Goal: Information Seeking & Learning: Learn about a topic

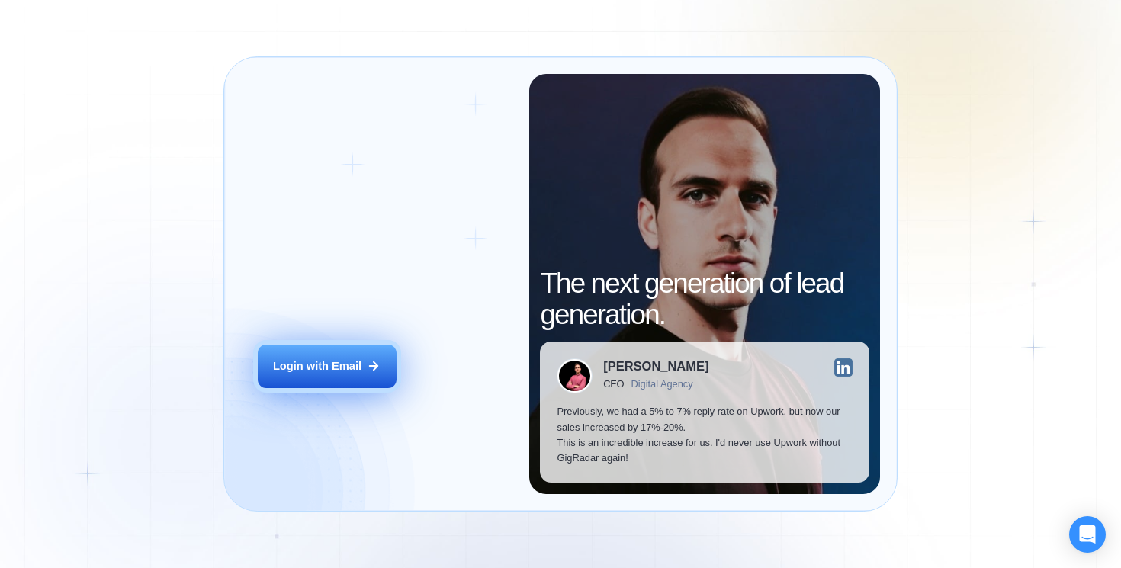
click at [343, 373] on div "Login with Email" at bounding box center [317, 365] width 88 height 15
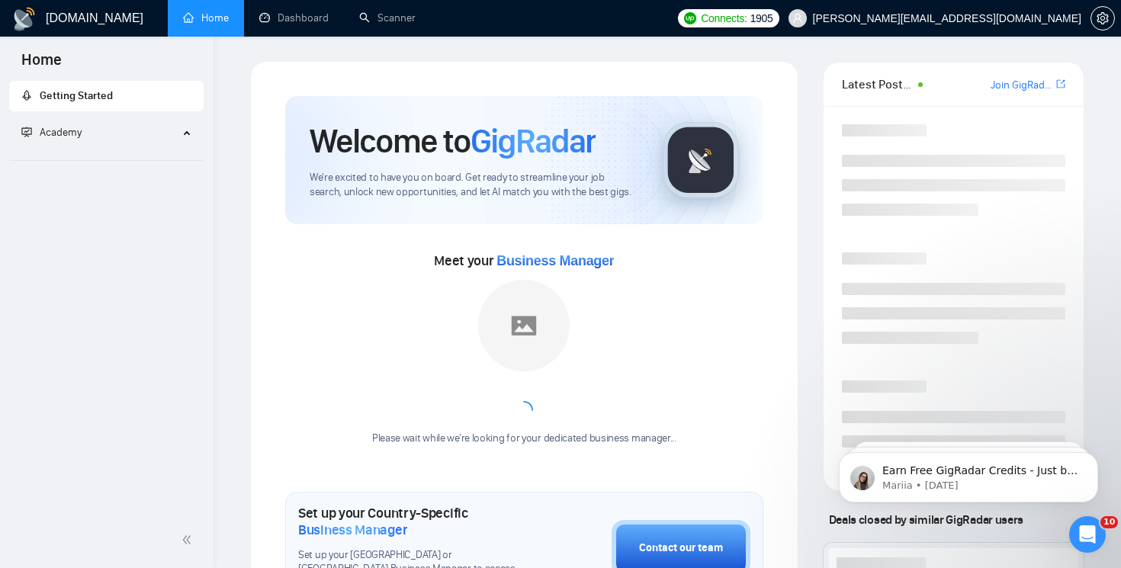
scroll to position [7, 0]
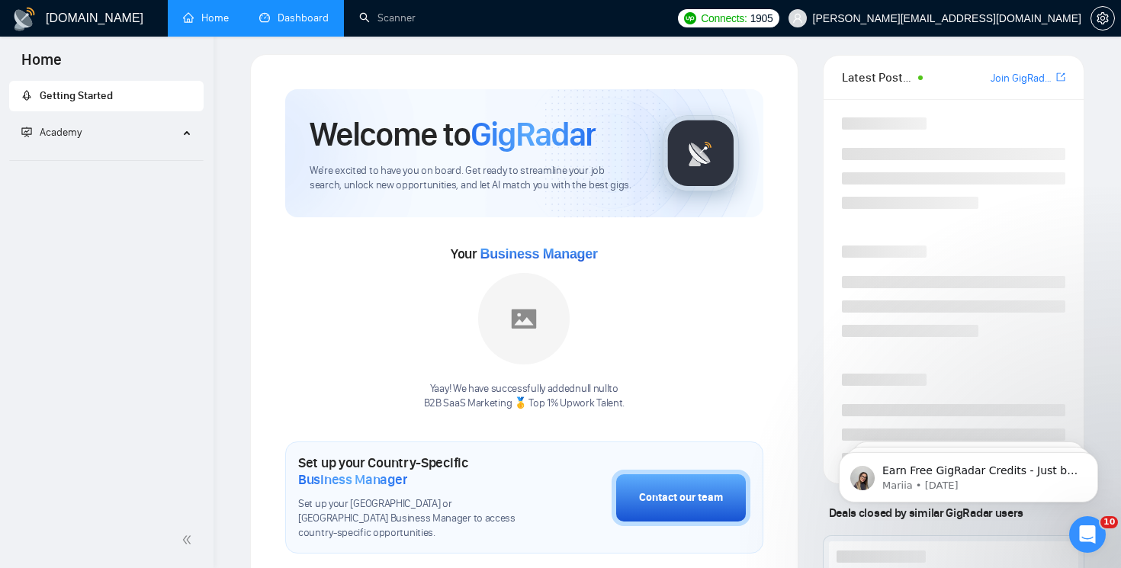
click at [325, 18] on link "Dashboard" at bounding box center [293, 17] width 69 height 13
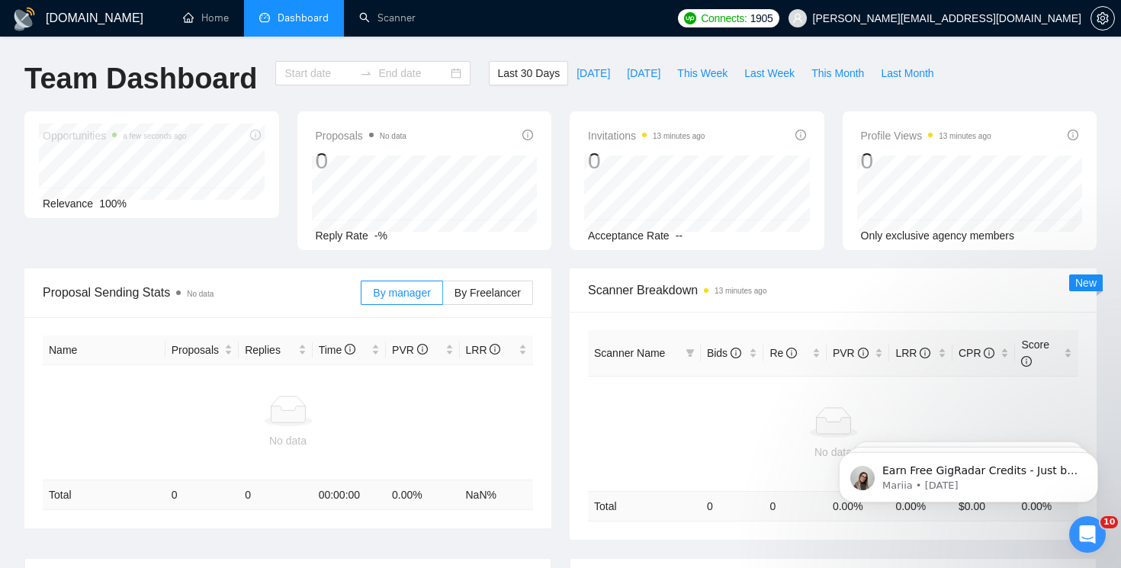
type input "[DATE]"
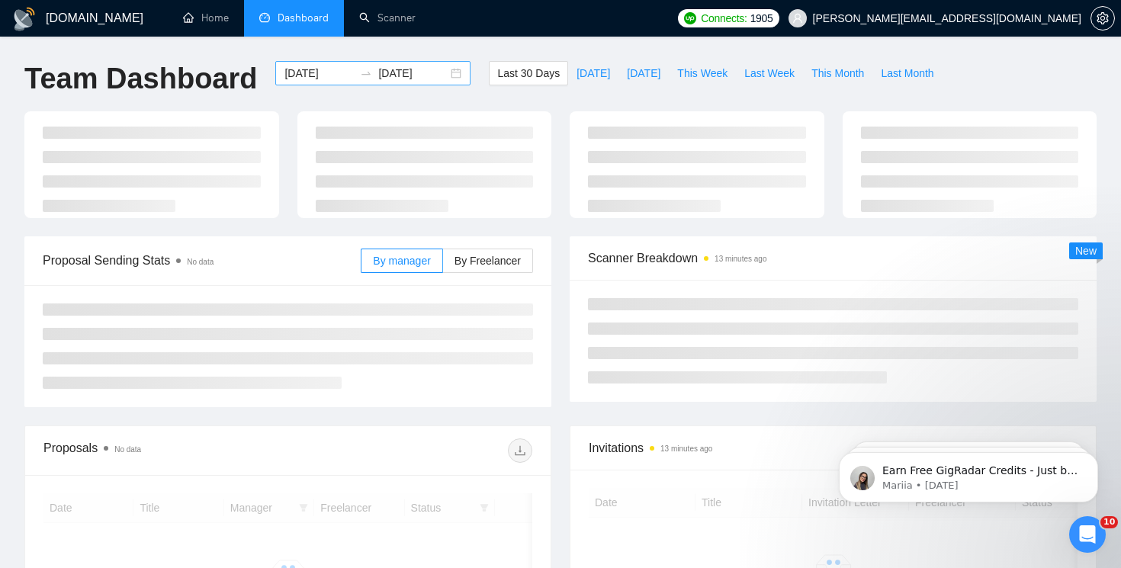
click at [442, 73] on div "[DATE] [DATE]" at bounding box center [372, 73] width 195 height 24
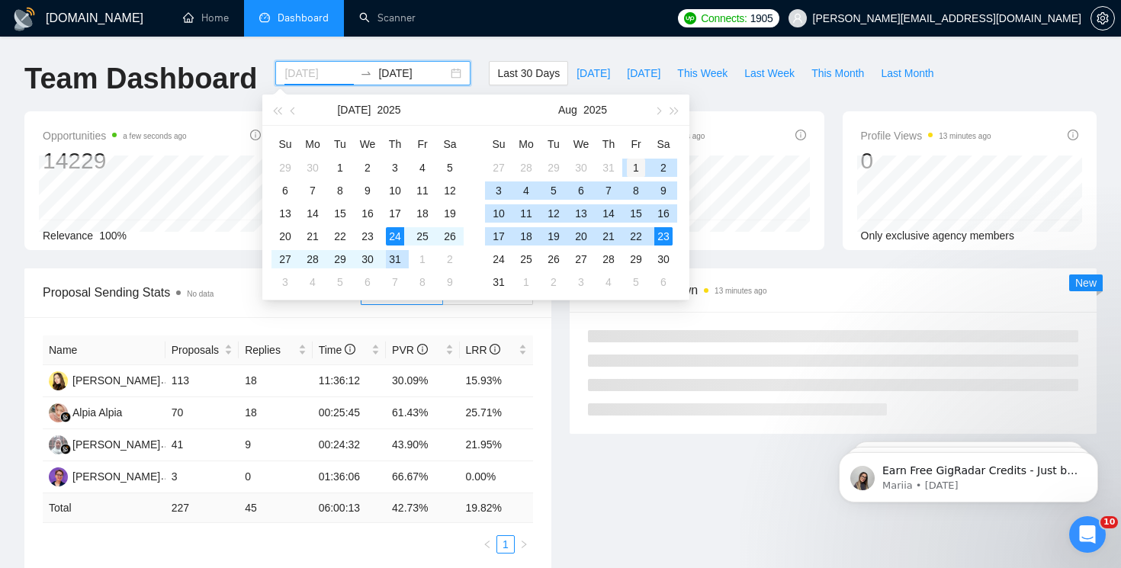
type input "[DATE]"
click at [633, 171] on div "1" at bounding box center [636, 168] width 18 height 18
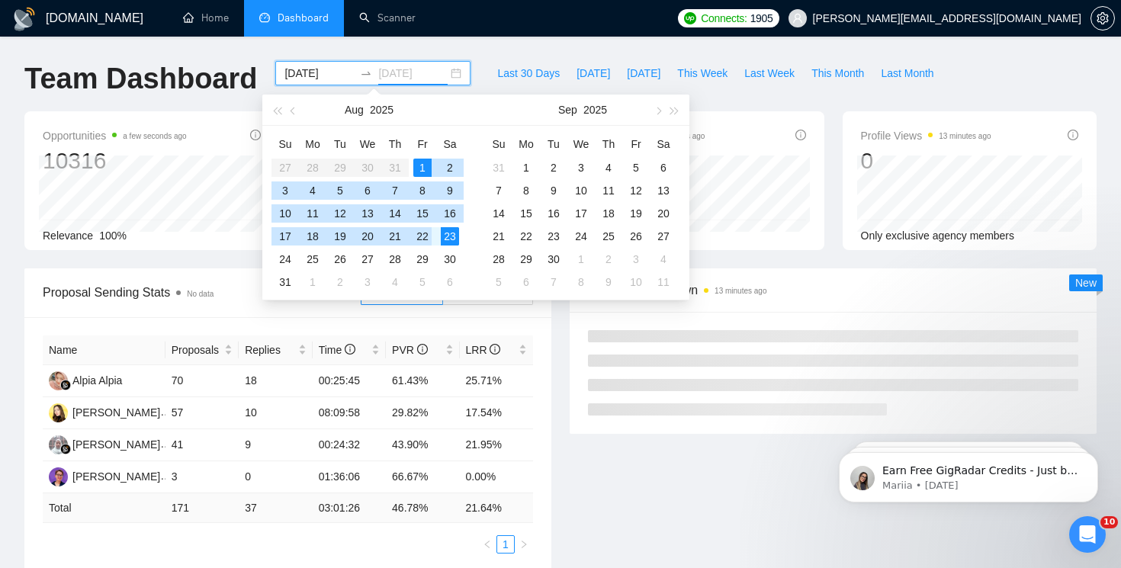
type input "[DATE]"
click at [454, 237] on div "23" at bounding box center [450, 236] width 18 height 18
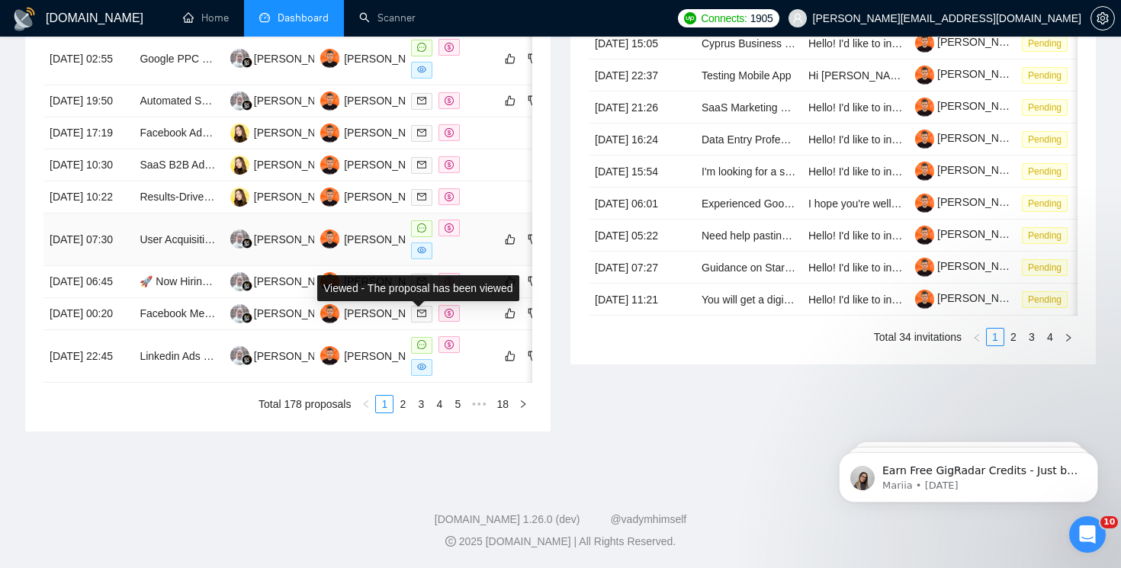
scroll to position [797, 0]
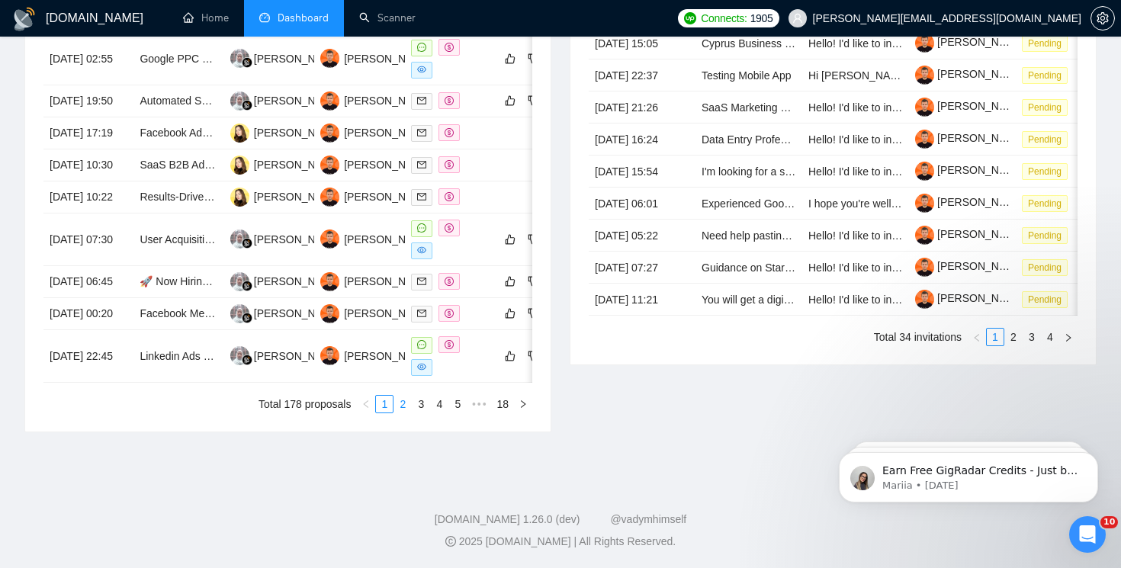
click at [401, 413] on link "2" at bounding box center [402, 404] width 17 height 17
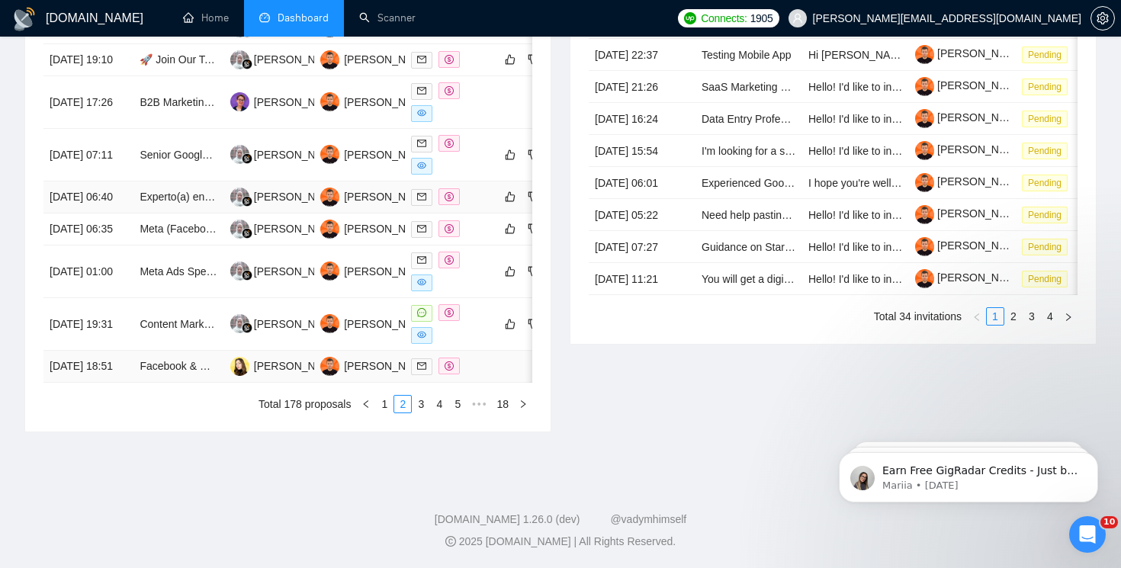
scroll to position [776, 0]
click at [420, 413] on link "3" at bounding box center [421, 404] width 17 height 17
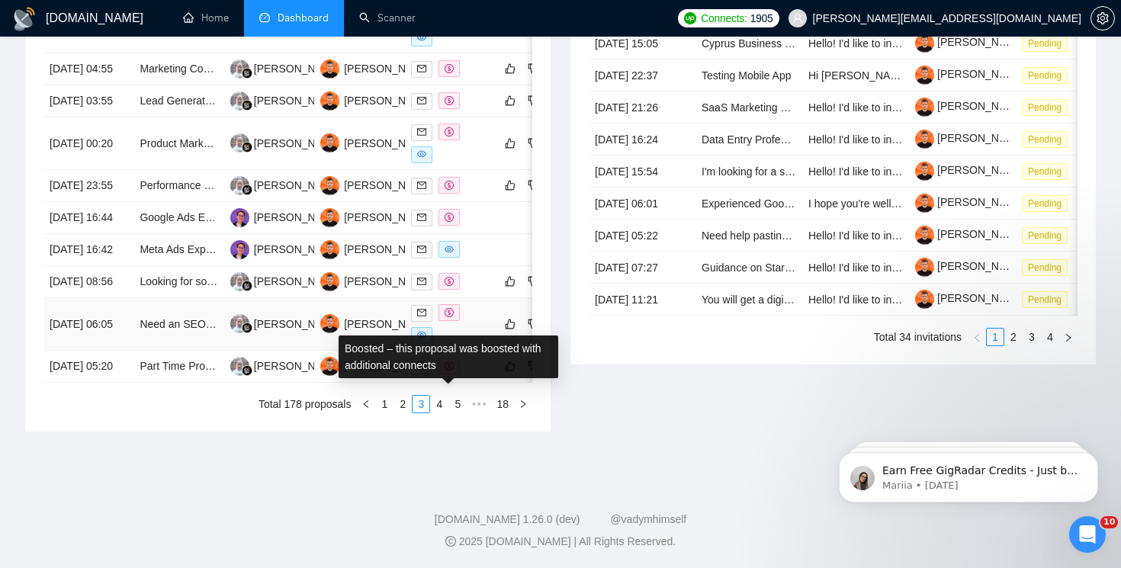
scroll to position [793, 0]
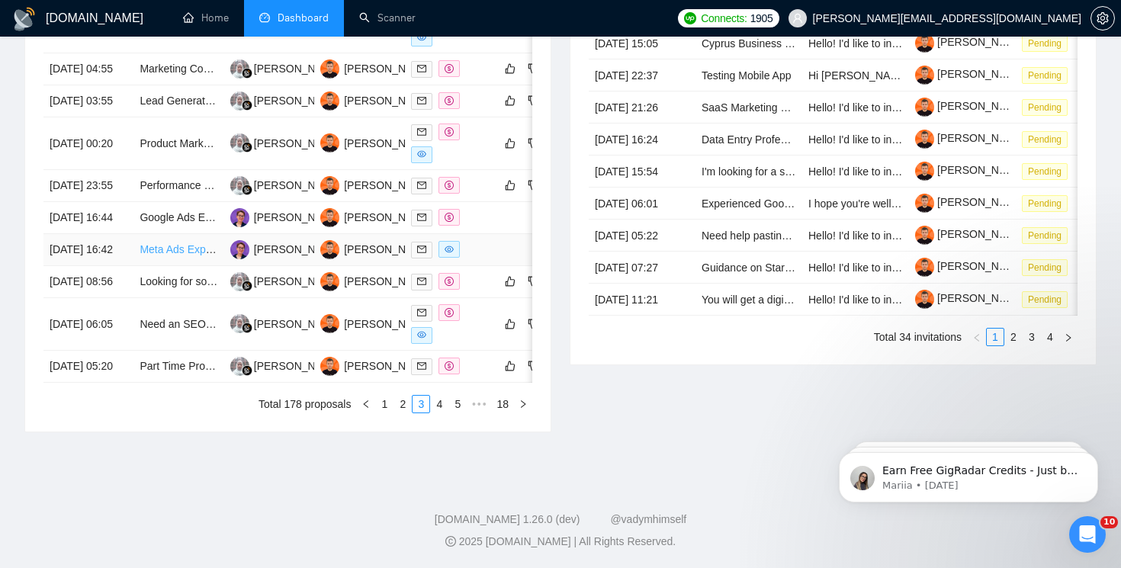
click at [160, 243] on link "Meta Ads Expert | 6 figure Budget | Lead Gen | For Course Creator (Please have …" at bounding box center [356, 249] width 433 height 12
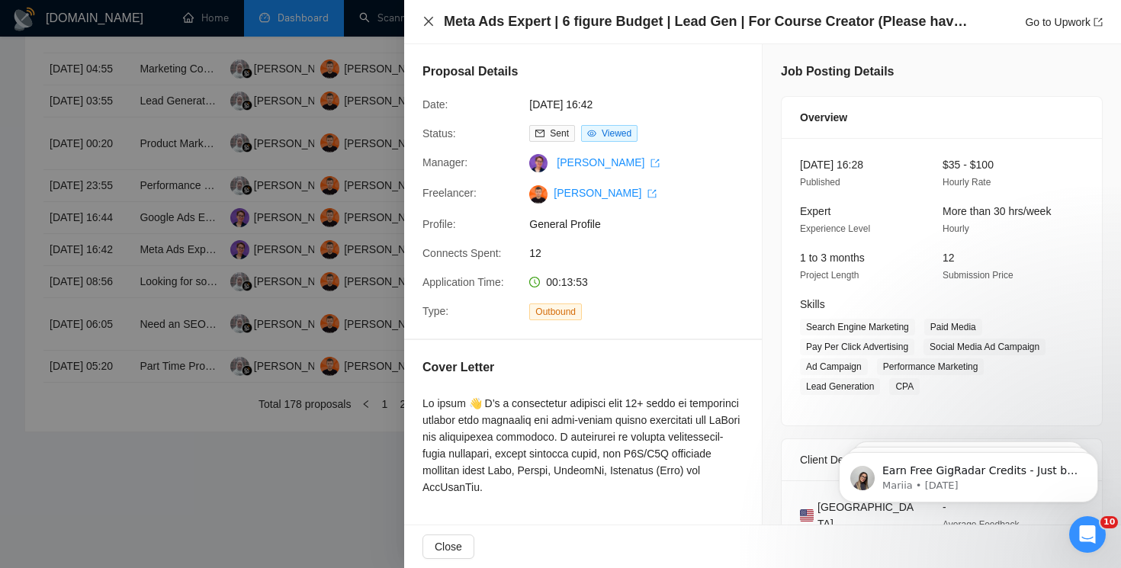
click at [428, 18] on icon "close" at bounding box center [429, 21] width 12 height 12
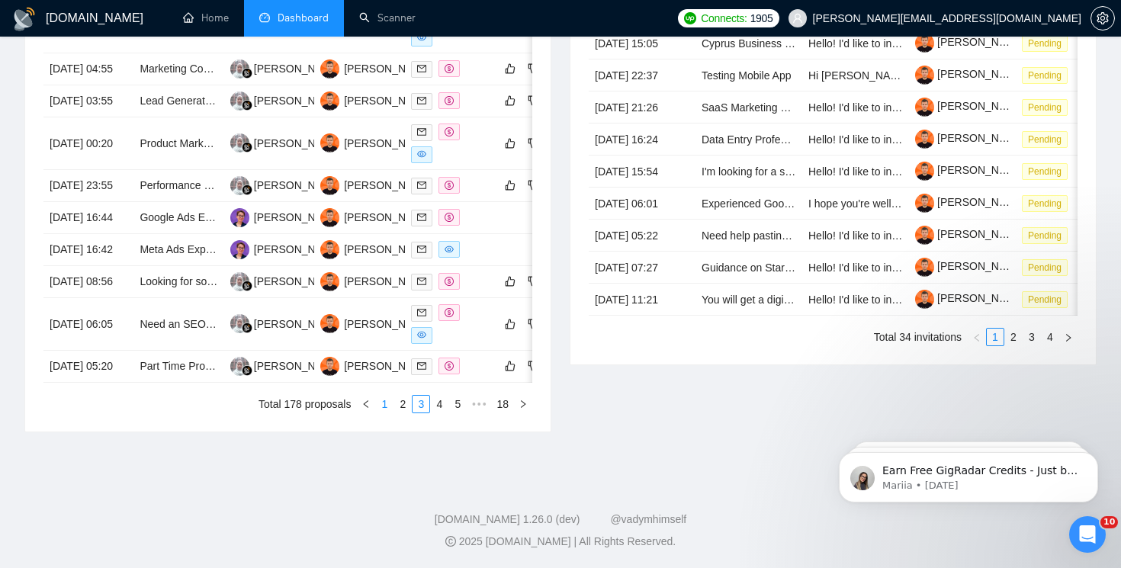
click at [384, 413] on link "1" at bounding box center [384, 404] width 17 height 17
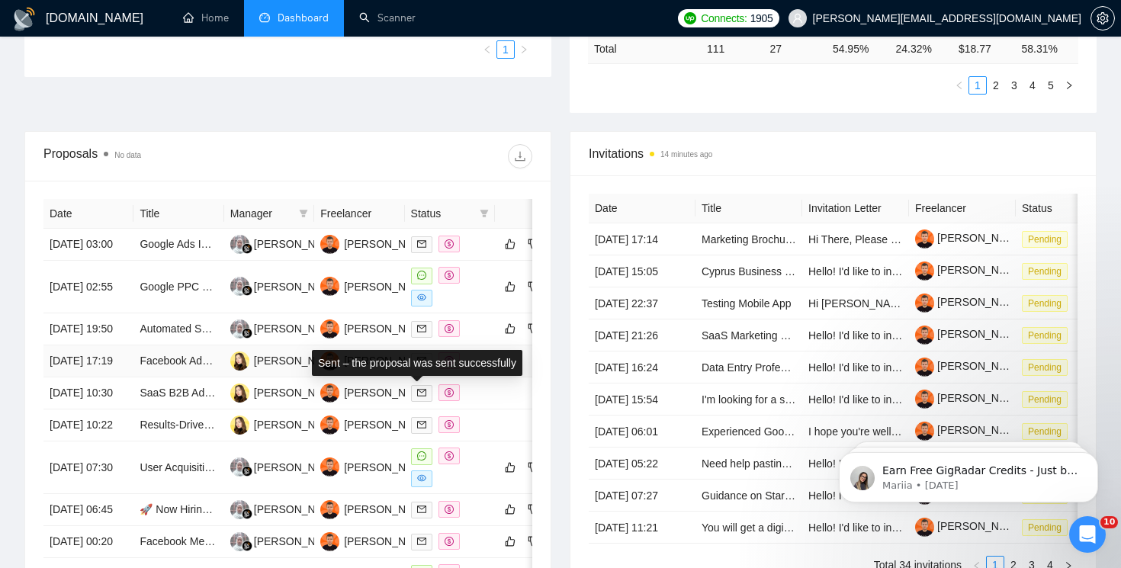
scroll to position [484, 0]
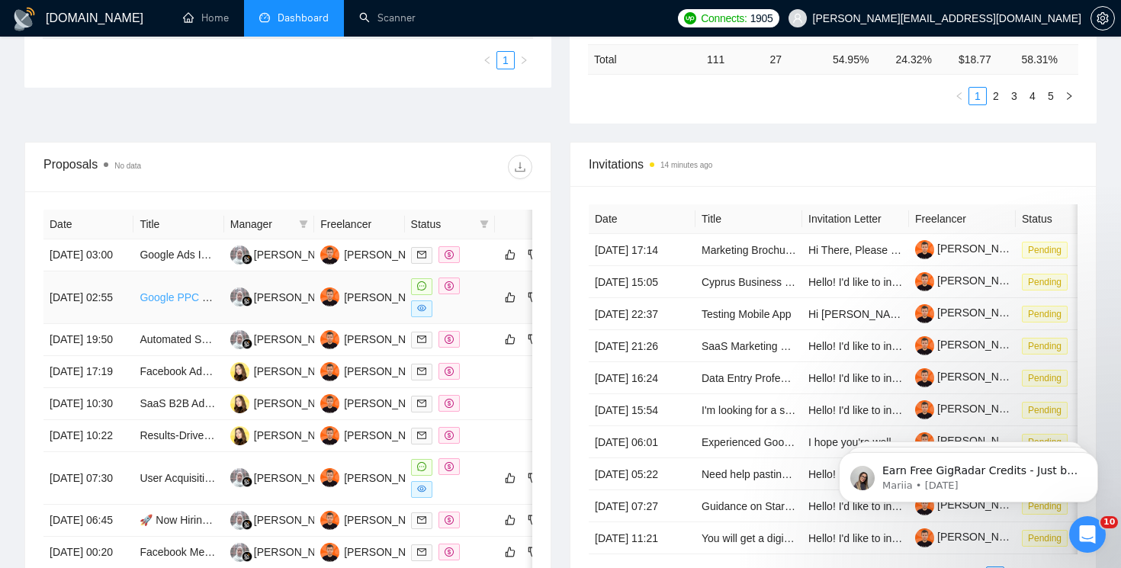
click at [191, 304] on link "Google PPC expert to help with building funnels for SaaS" at bounding box center [275, 297] width 271 height 12
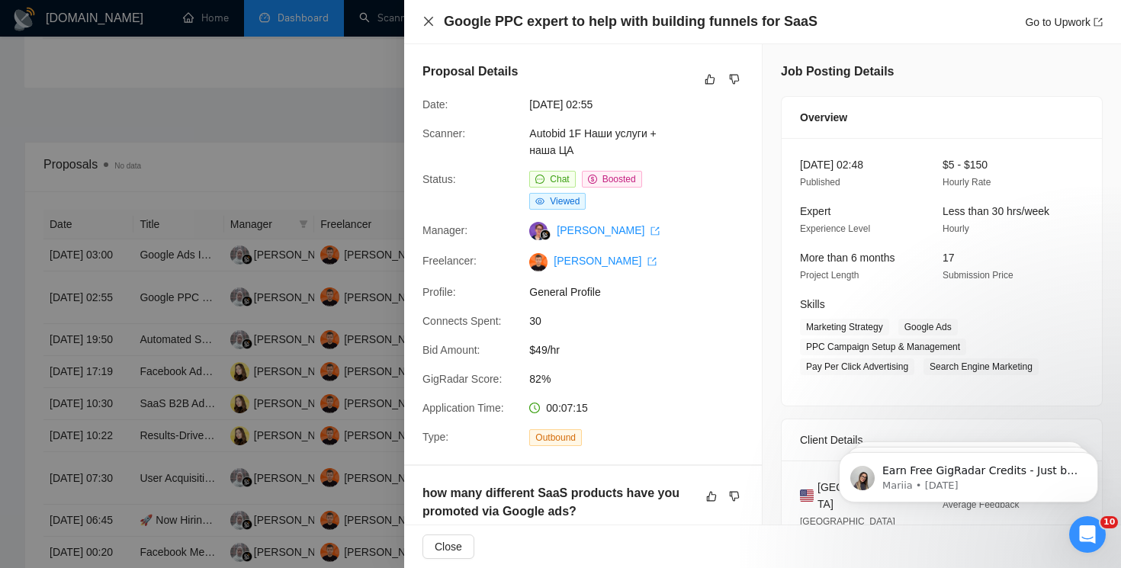
click at [426, 23] on icon "close" at bounding box center [428, 21] width 9 height 9
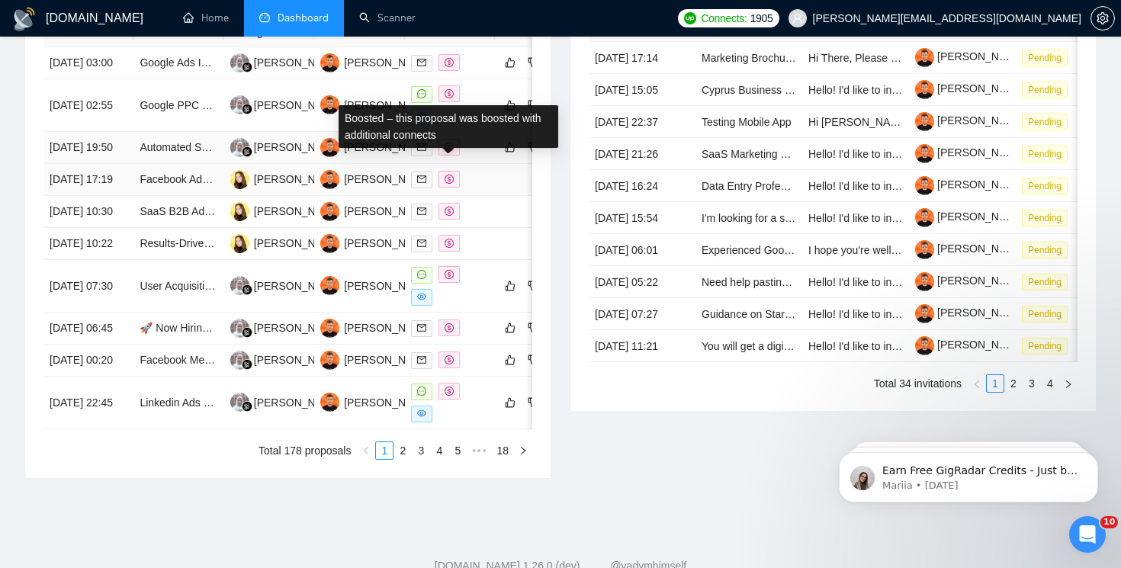
scroll to position [718, 0]
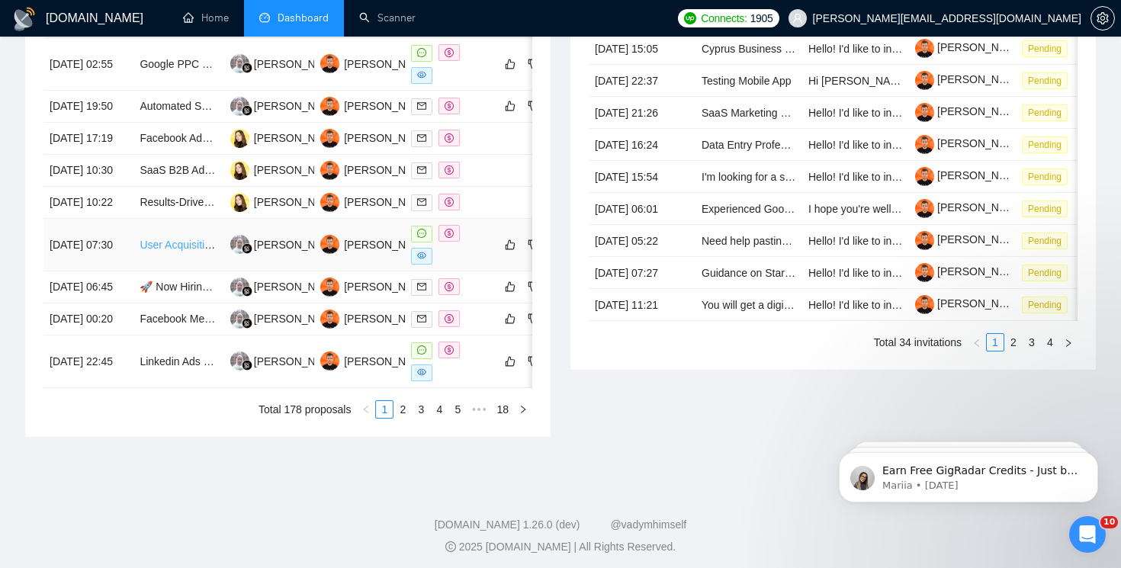
click at [175, 251] on link "User Acquisition Expert for AI Children’s Storytelling App (Meta + TikTok/Googl…" at bounding box center [340, 245] width 400 height 12
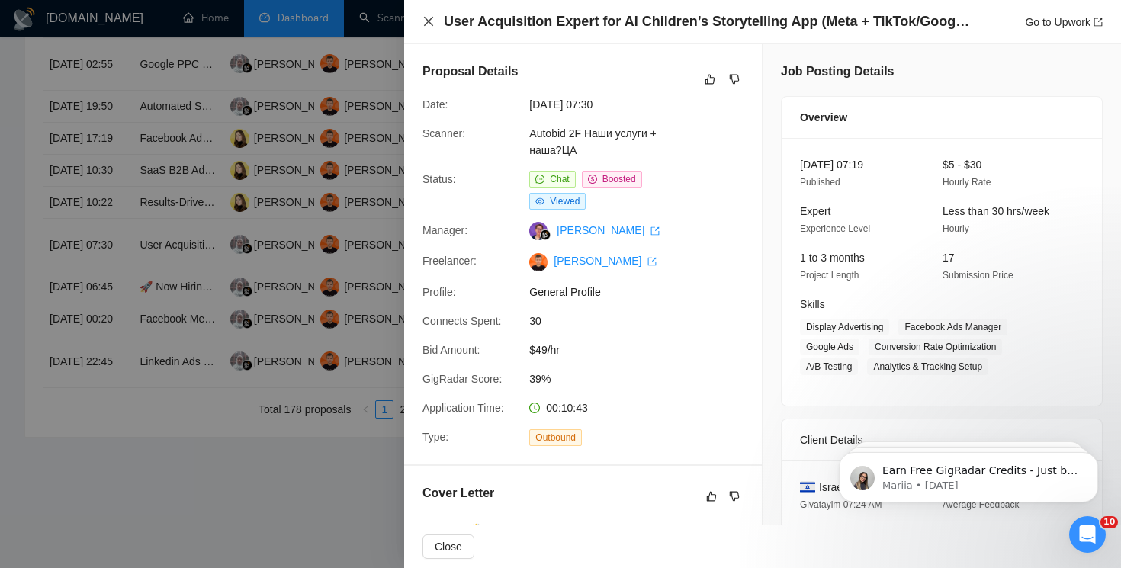
click at [429, 19] on icon "close" at bounding box center [429, 21] width 12 height 12
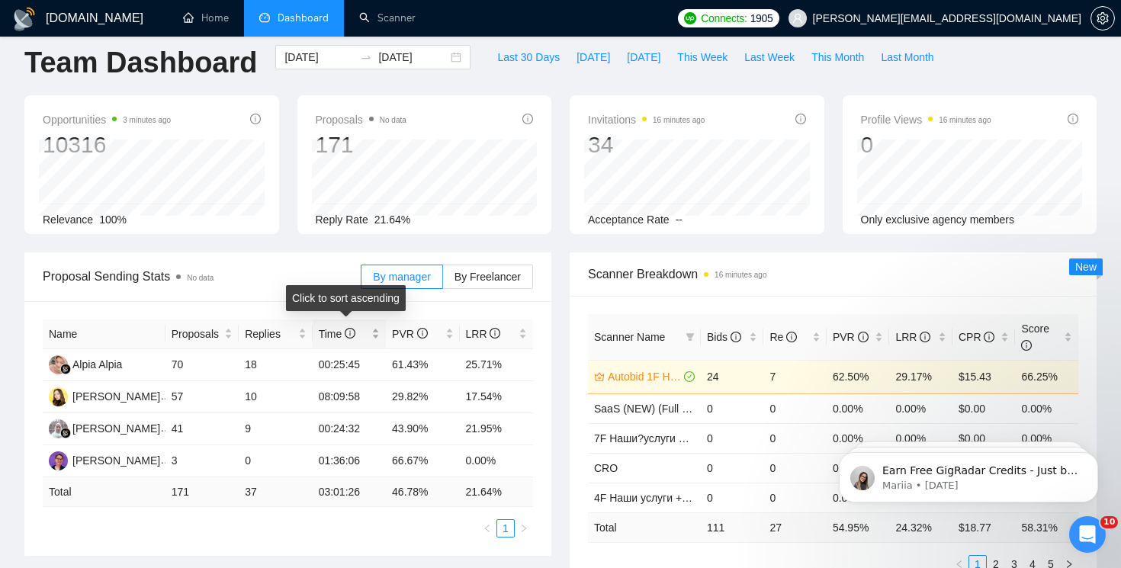
scroll to position [0, 0]
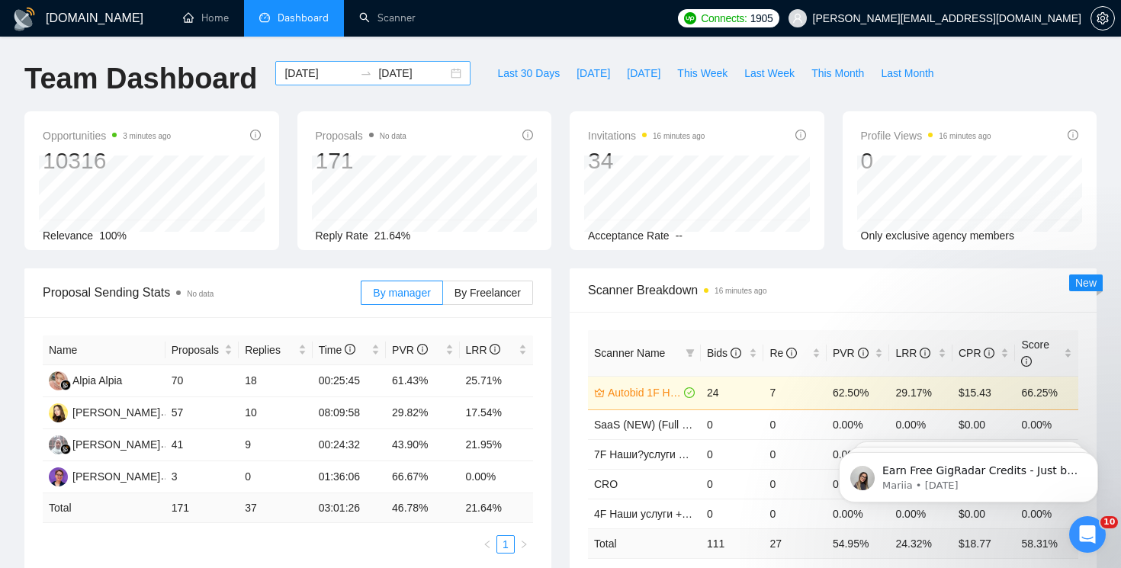
click at [436, 83] on div "[DATE] [DATE]" at bounding box center [372, 73] width 195 height 24
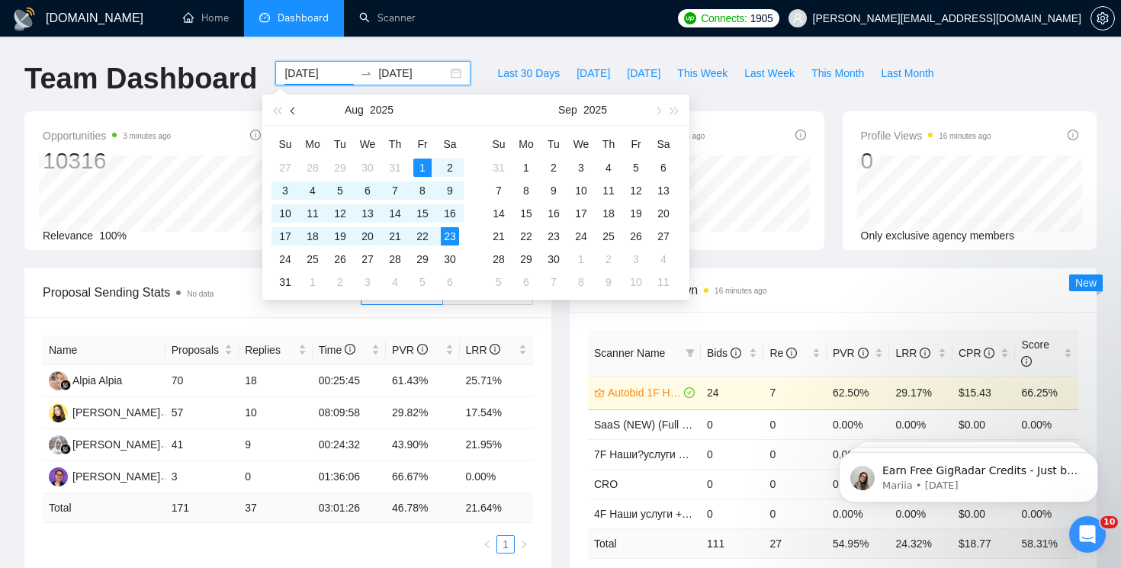
click at [295, 113] on span "button" at bounding box center [295, 111] width 8 height 8
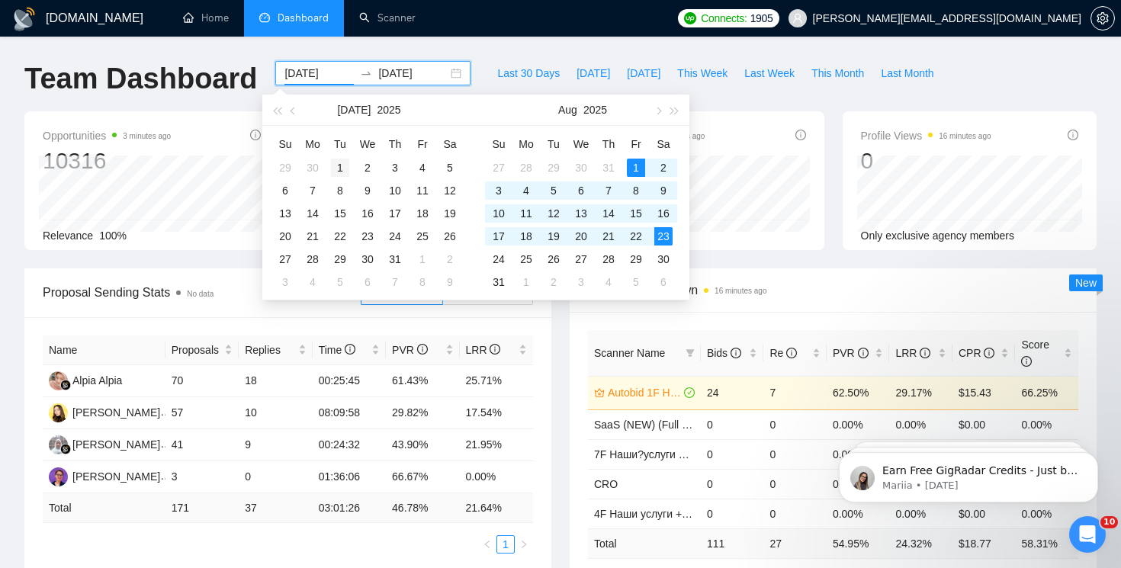
type input "[DATE]"
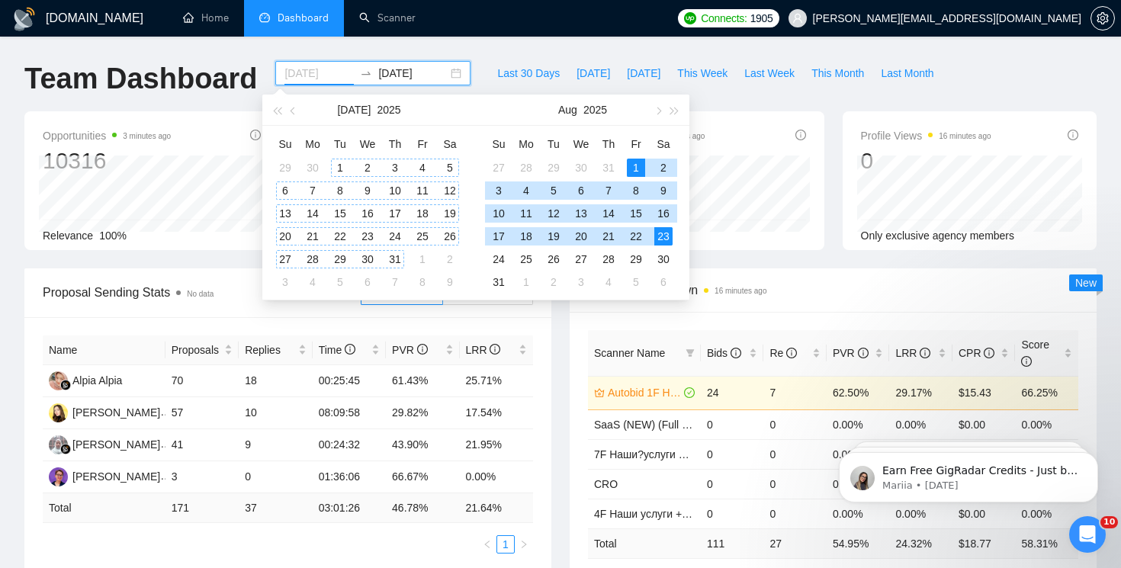
click at [341, 166] on div "1" at bounding box center [340, 168] width 18 height 18
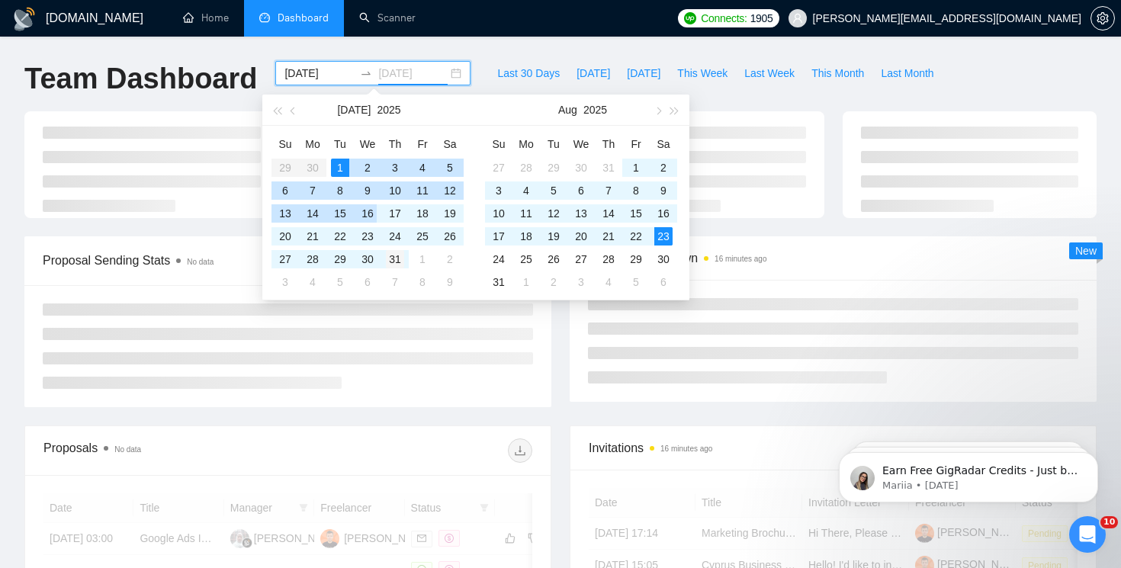
type input "[DATE]"
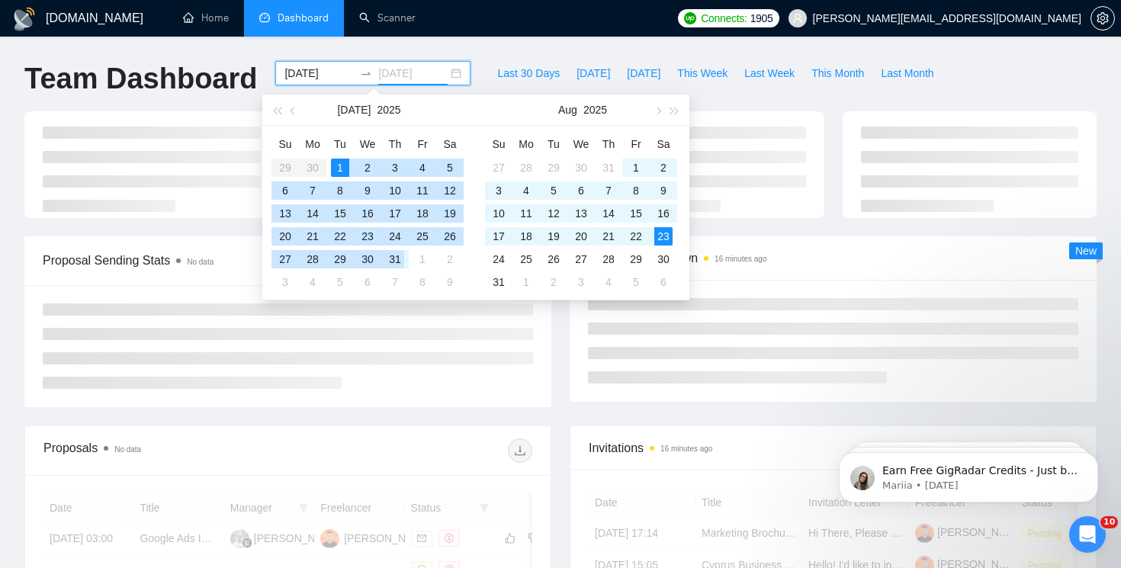
click at [397, 256] on div "31" at bounding box center [395, 259] width 18 height 18
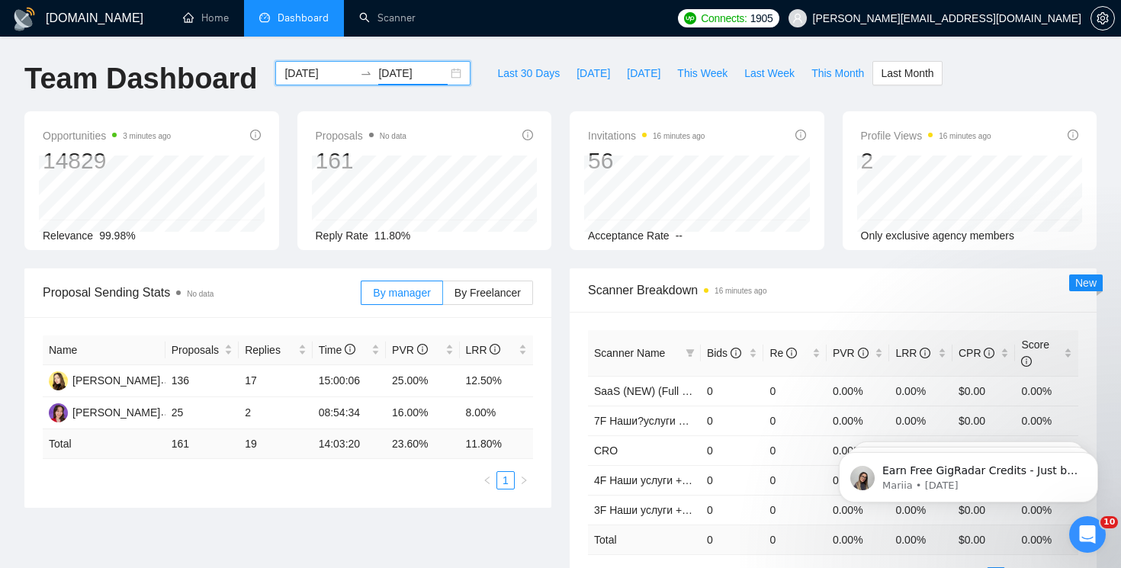
click at [448, 71] on div "[DATE] [DATE]" at bounding box center [372, 73] width 195 height 24
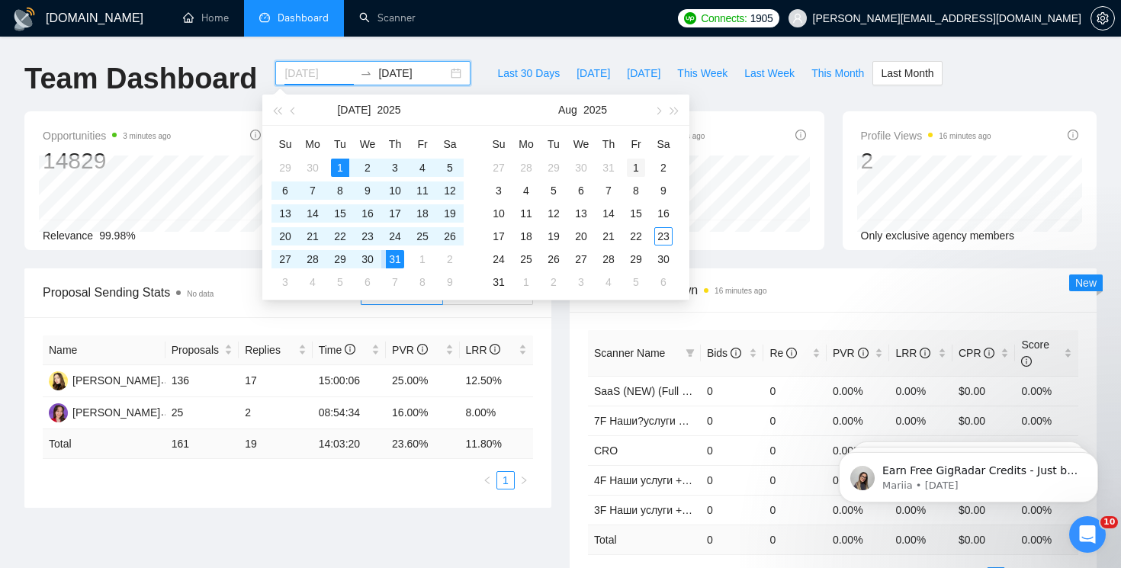
type input "[DATE]"
click at [631, 166] on div "1" at bounding box center [636, 168] width 18 height 18
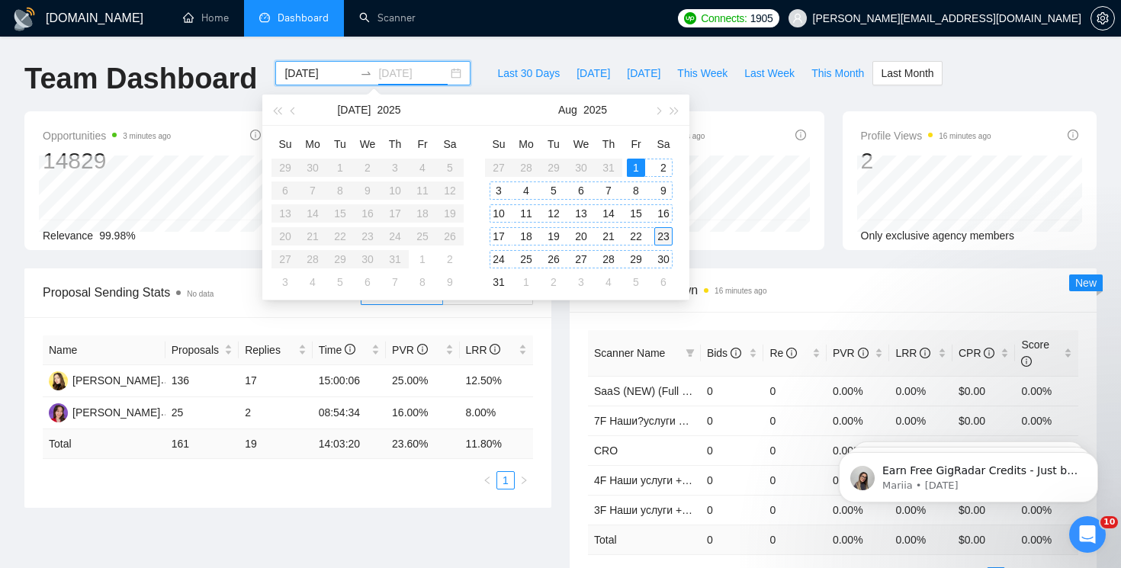
type input "[DATE]"
click at [663, 238] on div "23" at bounding box center [663, 236] width 18 height 18
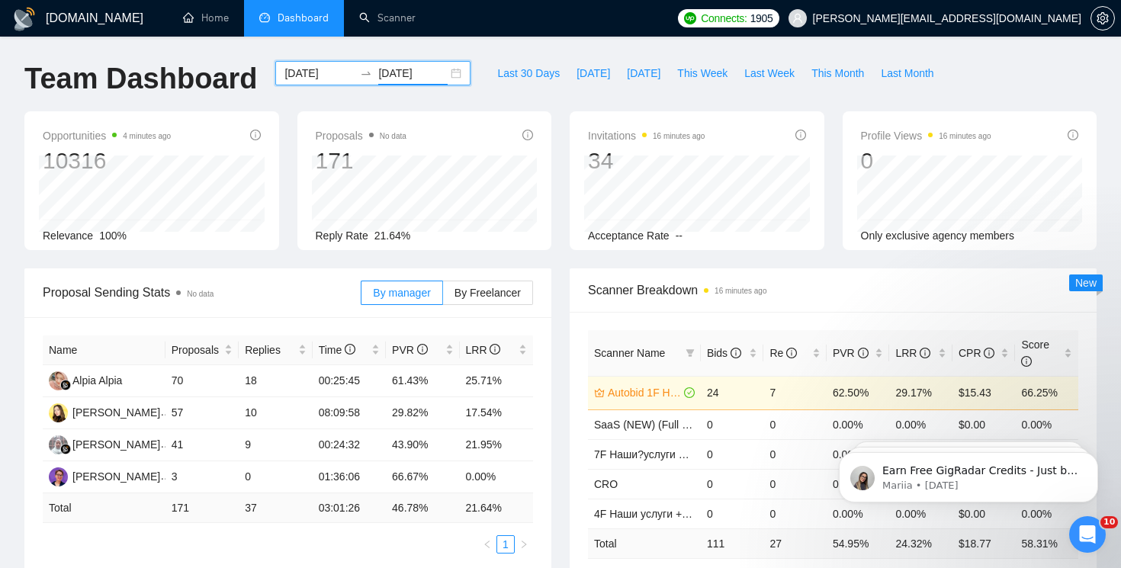
click at [439, 72] on div "[DATE] [DATE]" at bounding box center [372, 73] width 195 height 24
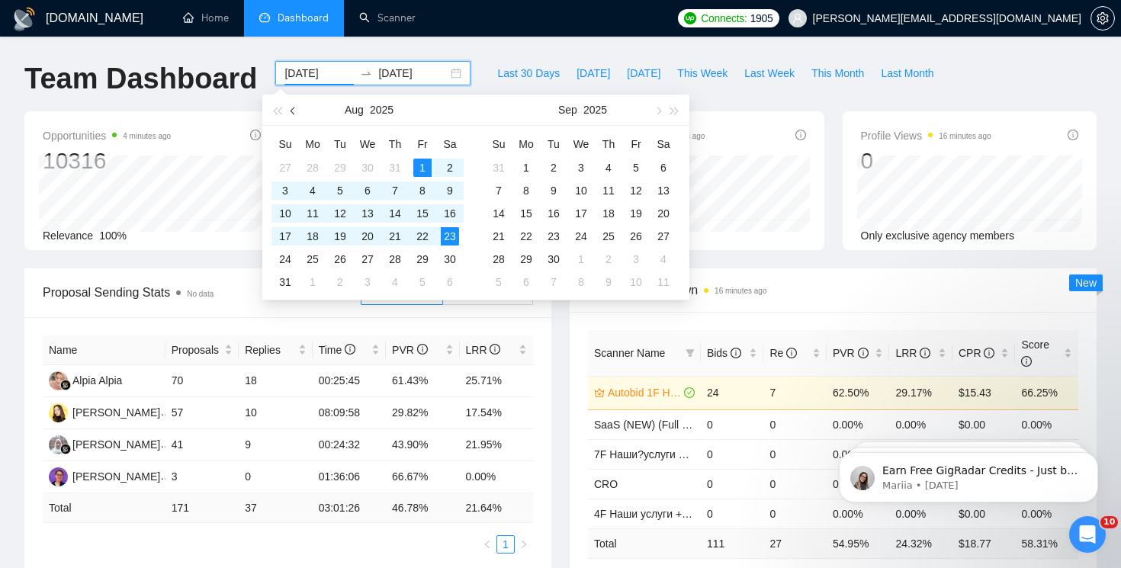
click at [289, 111] on button "button" at bounding box center [293, 110] width 17 height 31
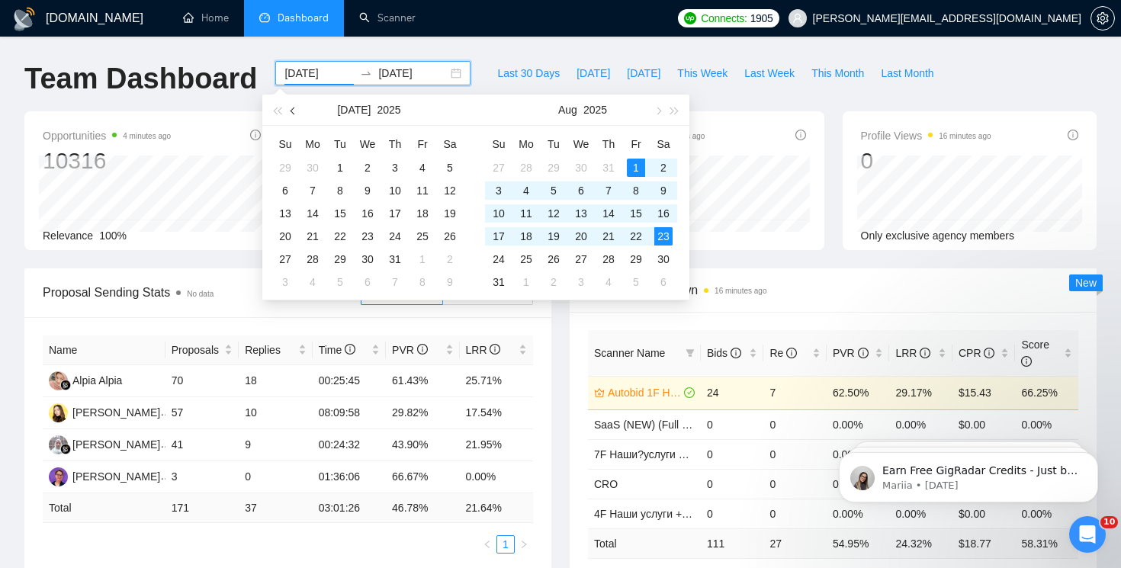
click at [289, 111] on button "button" at bounding box center [293, 110] width 17 height 31
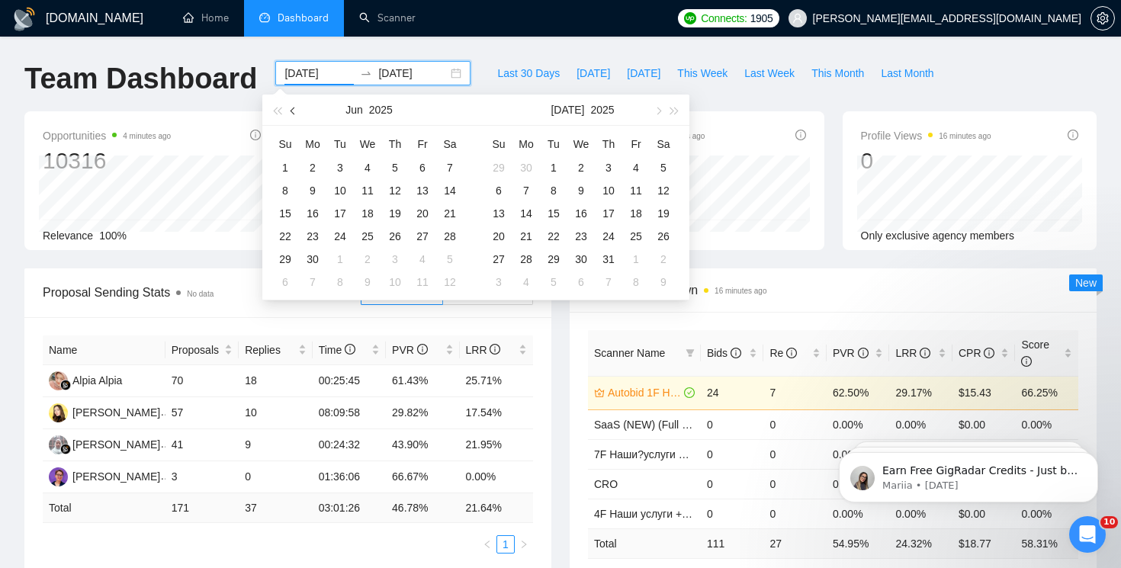
click at [289, 111] on button "button" at bounding box center [293, 110] width 17 height 31
type input "[DATE]"
click at [456, 167] on div "1" at bounding box center [450, 168] width 18 height 18
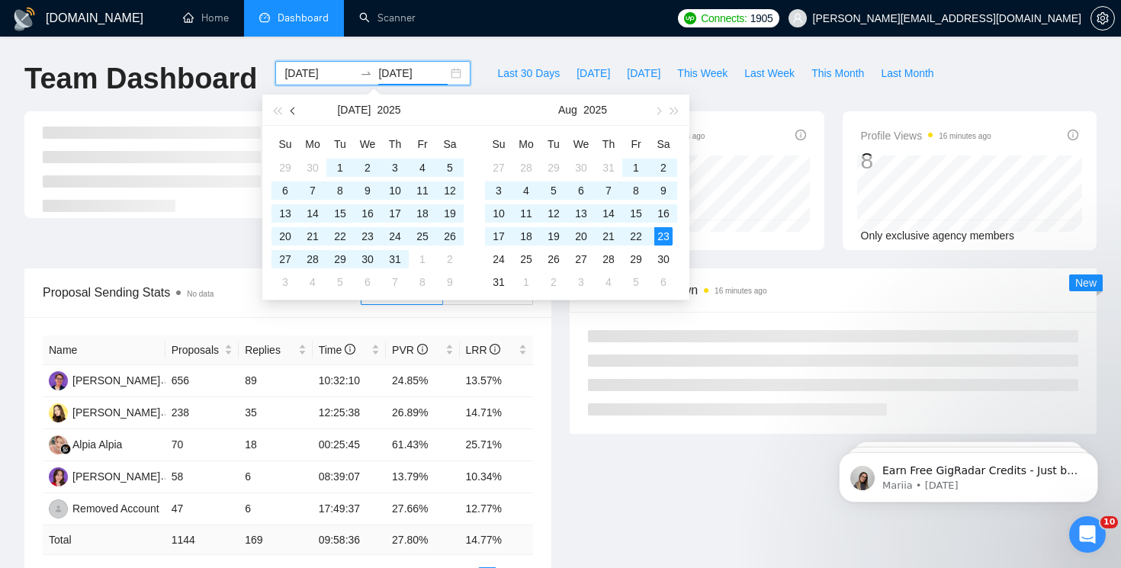
click at [291, 112] on button "button" at bounding box center [293, 110] width 17 height 31
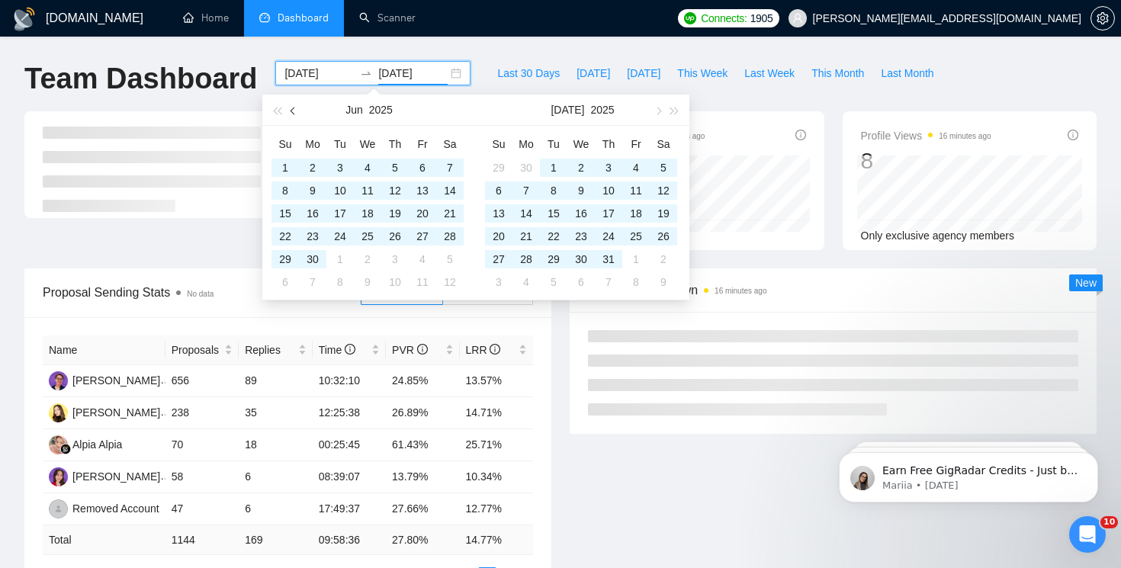
click at [291, 112] on button "button" at bounding box center [293, 110] width 17 height 31
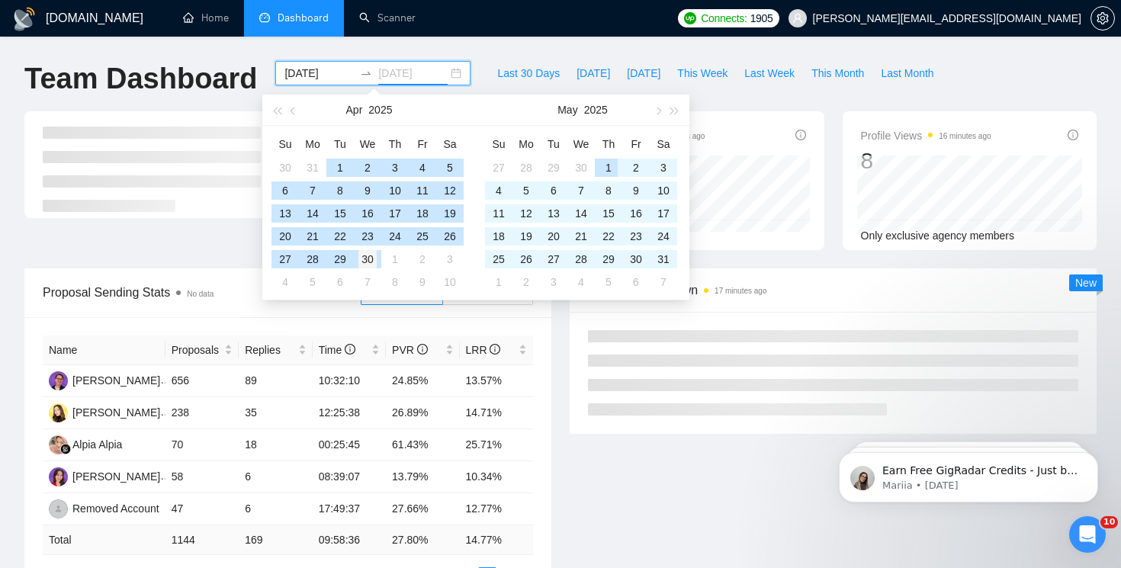
type input "[DATE]"
click at [371, 259] on div "30" at bounding box center [367, 259] width 18 height 18
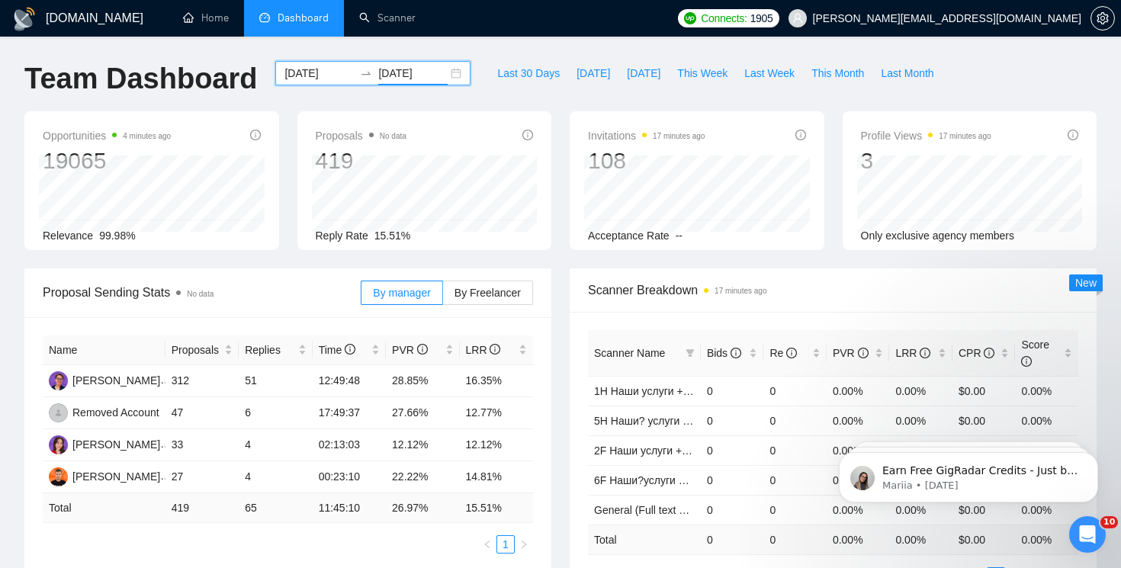
click at [447, 72] on div "[DATE] [DATE]" at bounding box center [372, 73] width 195 height 24
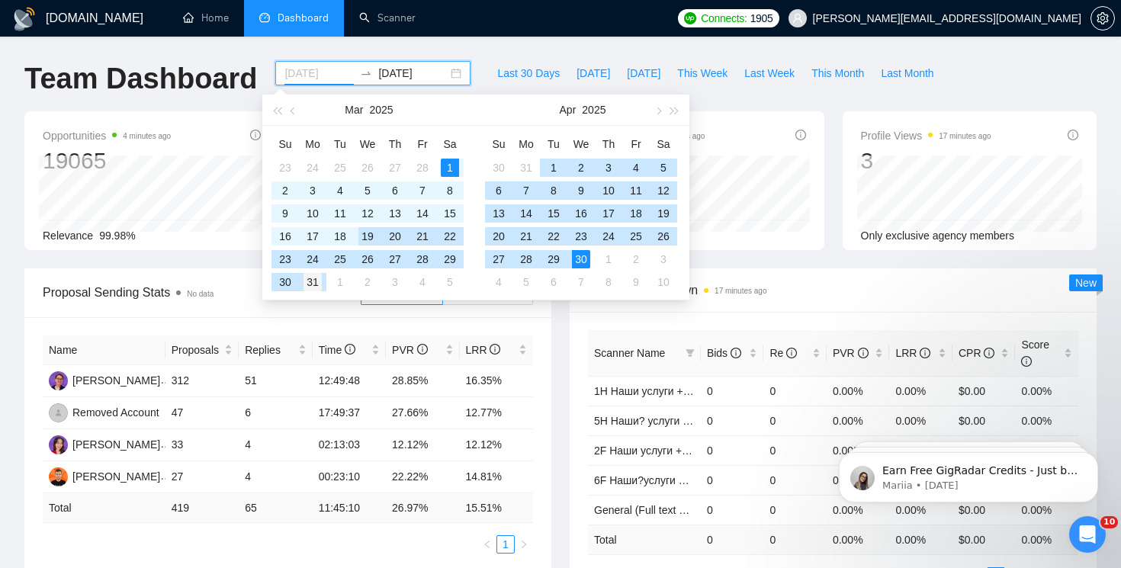
type input "[DATE]"
click at [311, 277] on div "31" at bounding box center [313, 282] width 18 height 18
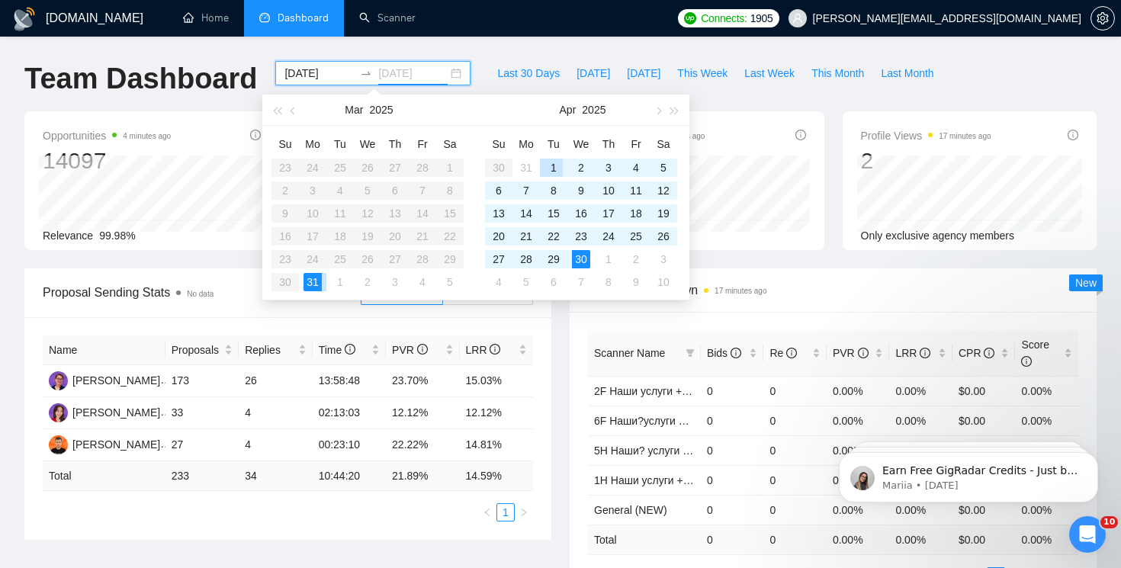
type input "[DATE]"
click at [305, 72] on input "[DATE]" at bounding box center [319, 73] width 69 height 17
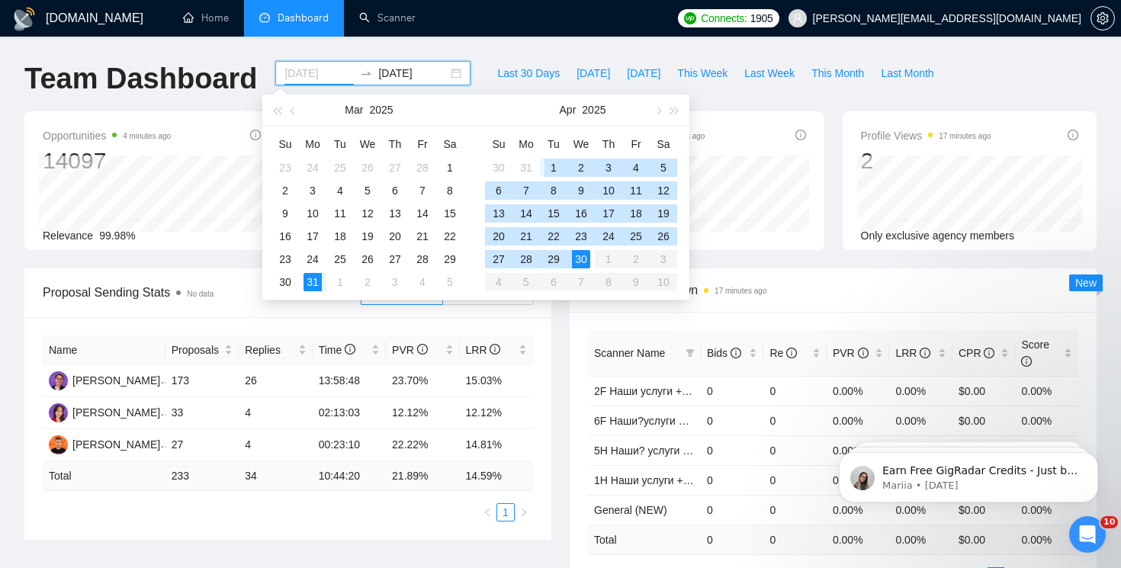
click at [548, 165] on div "1" at bounding box center [554, 168] width 18 height 18
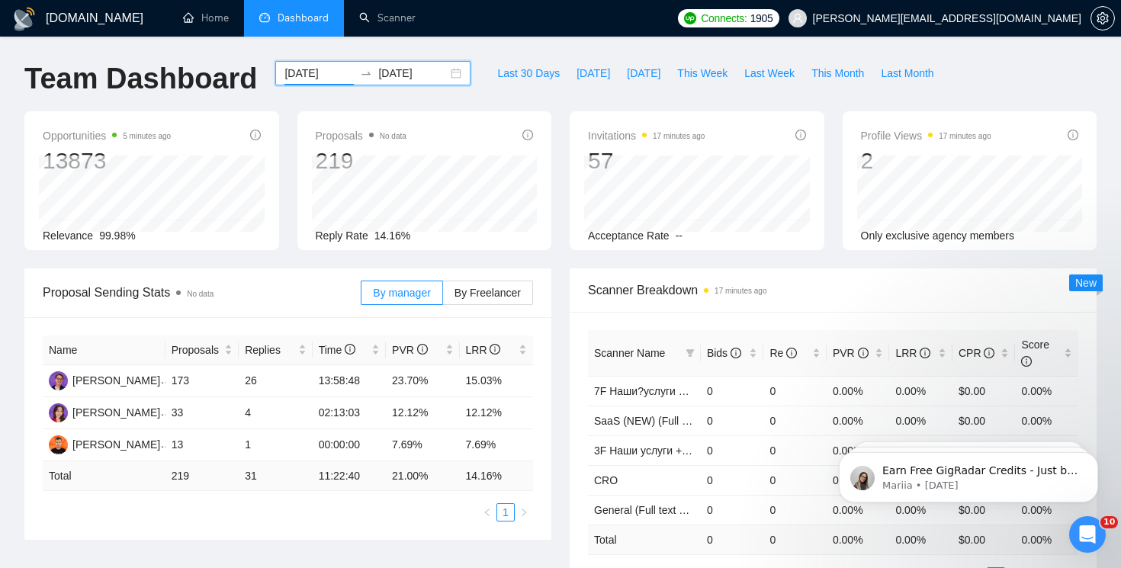
click at [443, 75] on div "[DATE] [DATE]" at bounding box center [372, 73] width 195 height 24
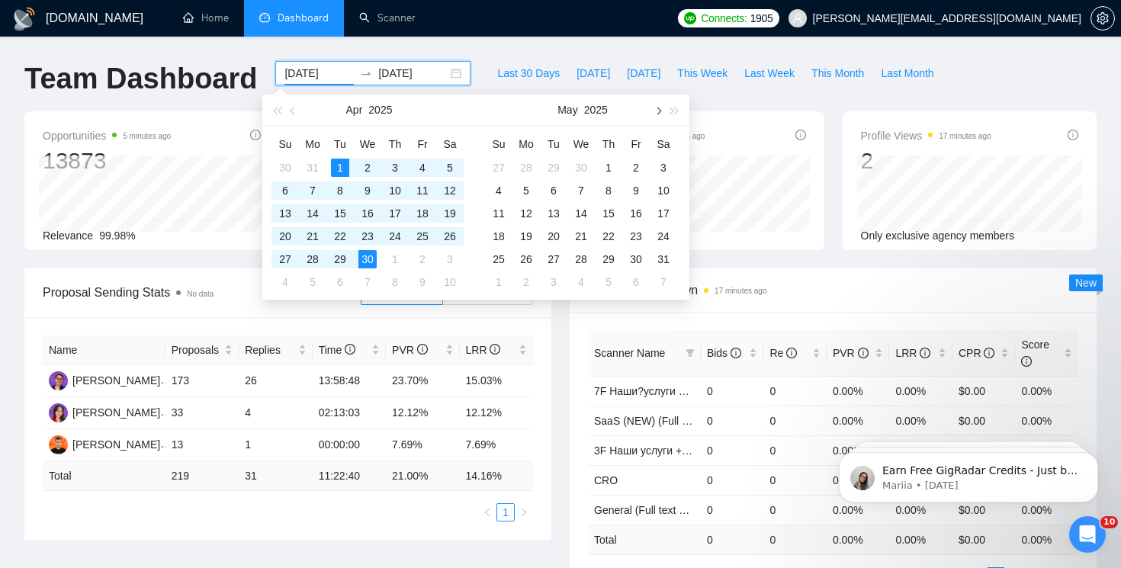
click at [659, 112] on span "button" at bounding box center [658, 111] width 8 height 8
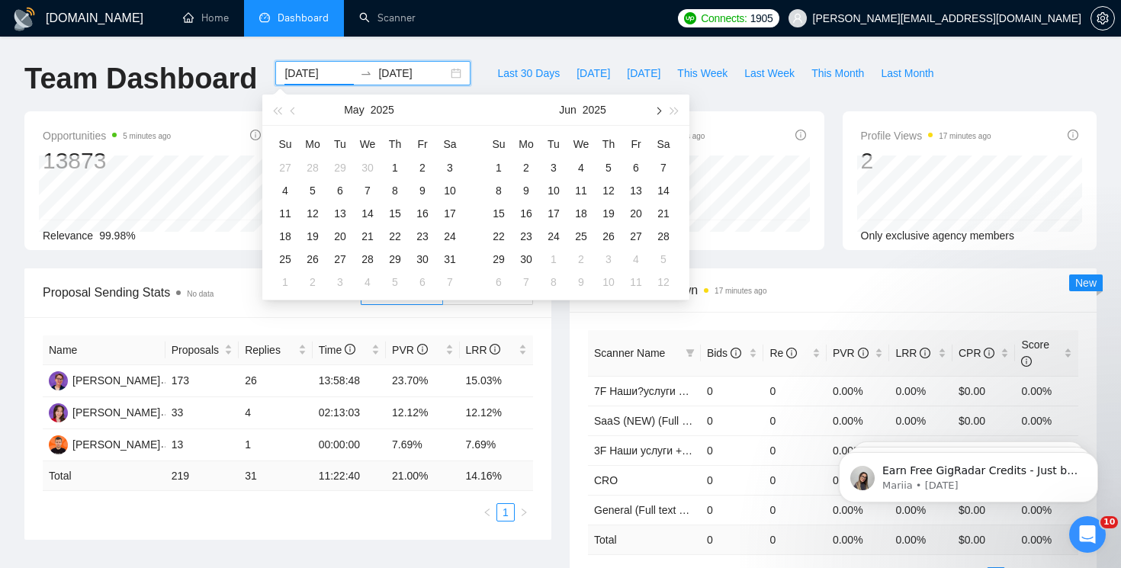
click at [659, 112] on span "button" at bounding box center [658, 111] width 8 height 8
click at [658, 113] on button "button" at bounding box center [657, 110] width 17 height 31
type input "[DATE]"
click at [641, 166] on div "1" at bounding box center [636, 168] width 18 height 18
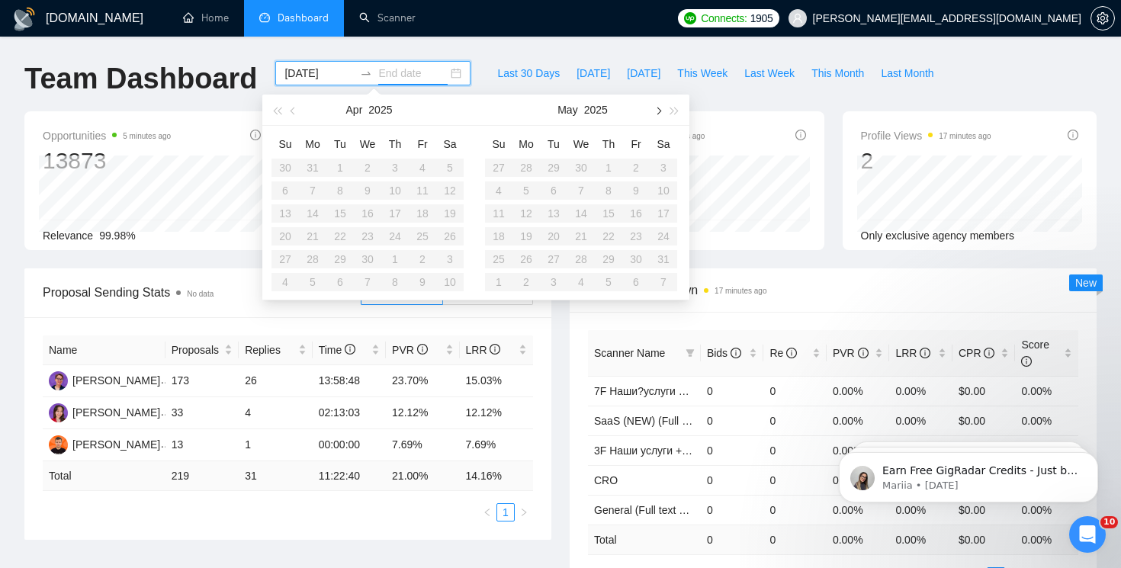
click at [657, 116] on button "button" at bounding box center [657, 110] width 17 height 31
type input "[DATE]"
click at [661, 233] on div "23" at bounding box center [663, 236] width 18 height 18
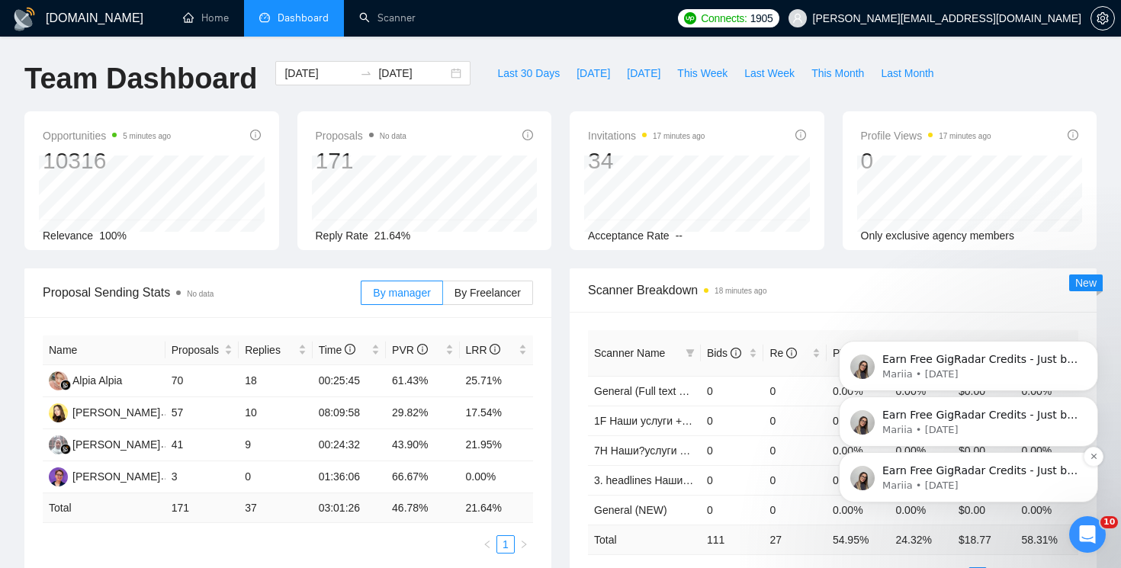
click at [942, 468] on p "Earn Free GigRadar Credits - Just by Sharing Your Story! 💬 Want more credits fo…" at bounding box center [981, 471] width 197 height 15
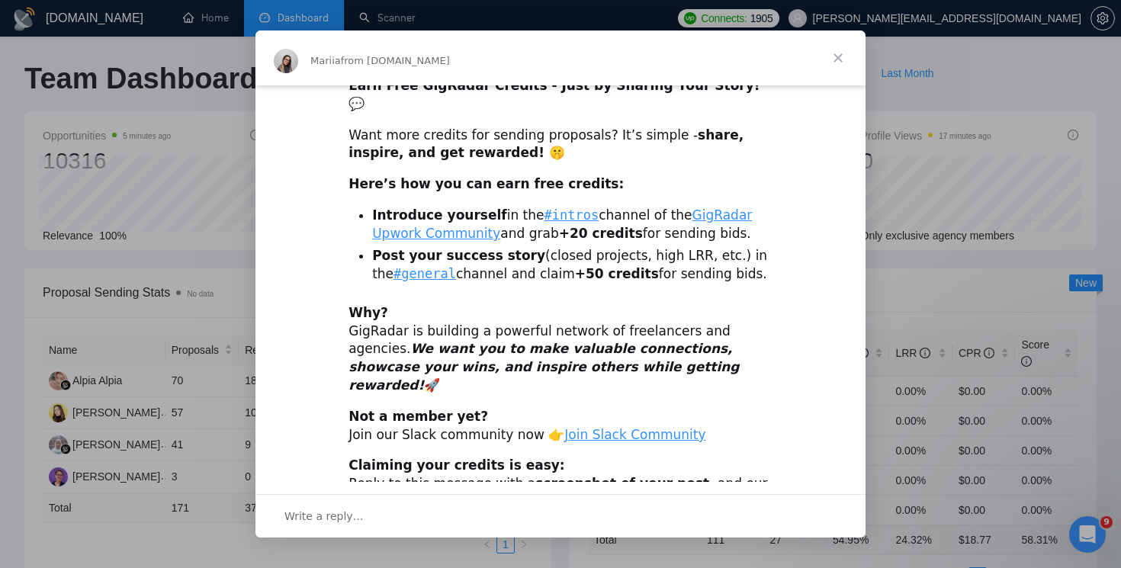
scroll to position [15, 0]
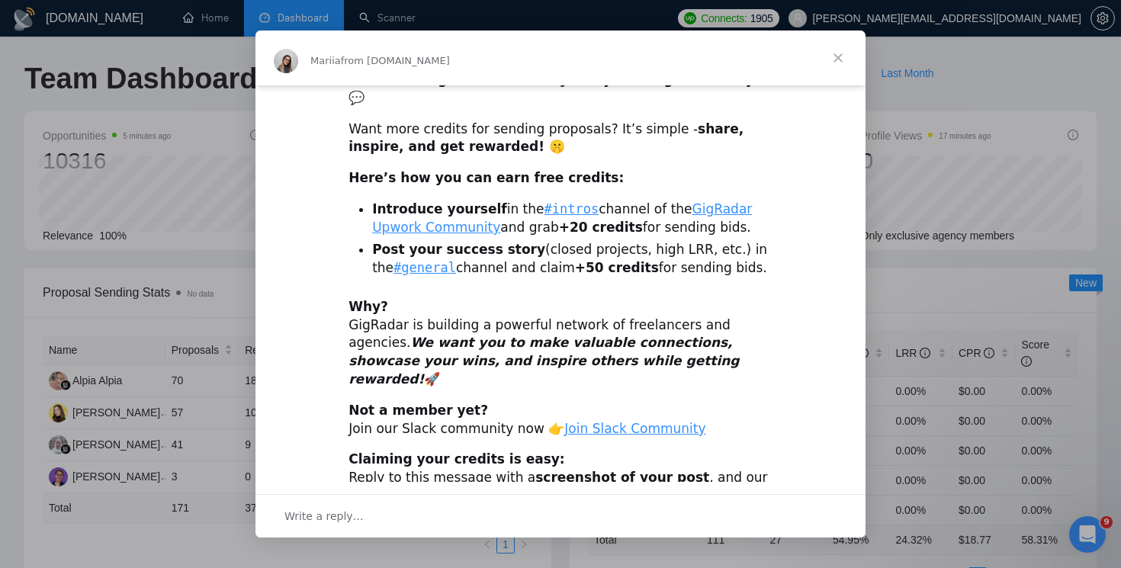
click at [836, 56] on span "Close" at bounding box center [838, 58] width 55 height 55
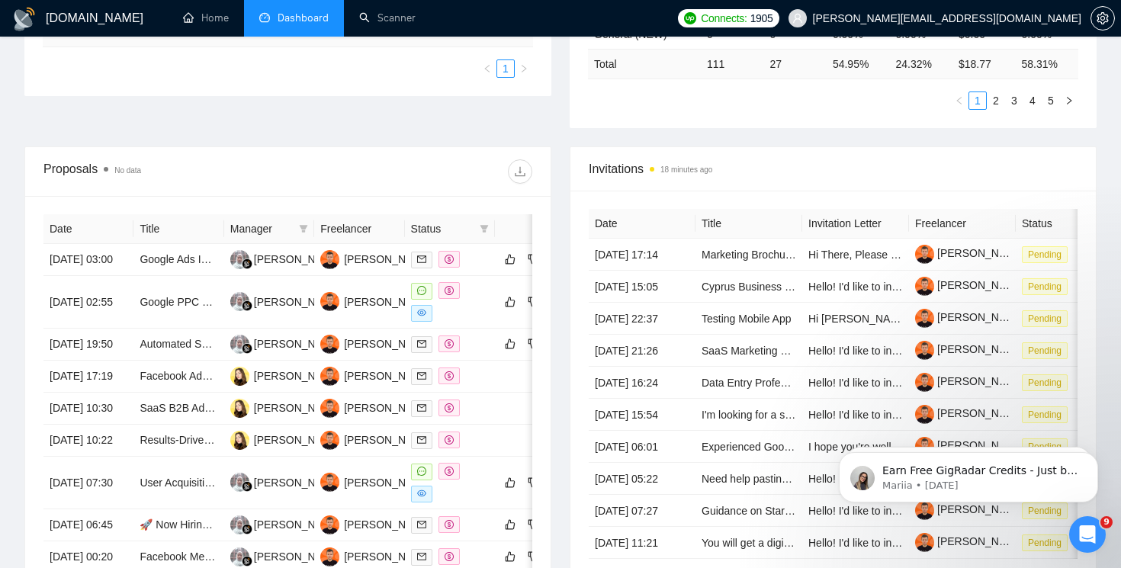
scroll to position [346, 0]
